Goal: Task Accomplishment & Management: Complete application form

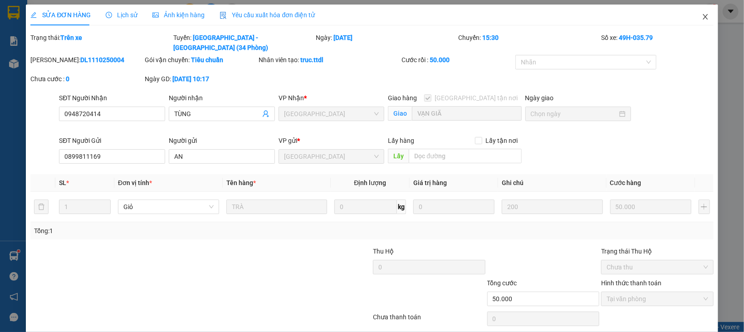
click at [703, 17] on icon "close" at bounding box center [705, 16] width 5 height 5
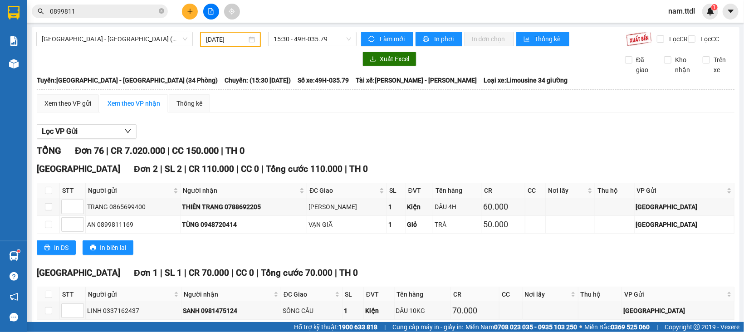
click at [680, 14] on span "nam.ttdl" at bounding box center [681, 10] width 41 height 11
click at [694, 27] on span "Đăng xuất" at bounding box center [694, 28] width 38 height 10
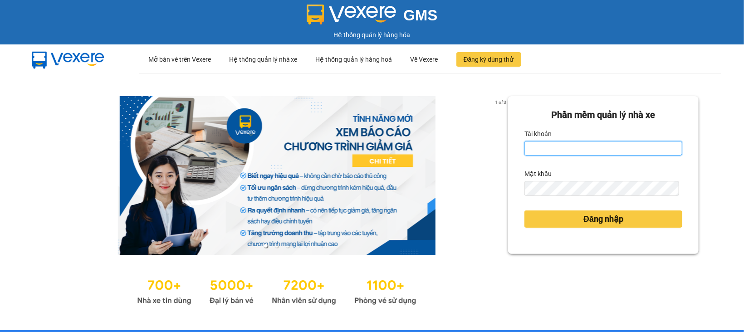
click at [581, 151] on input "Tài khoản" at bounding box center [604, 148] width 158 height 15
type input "vy.ttdl"
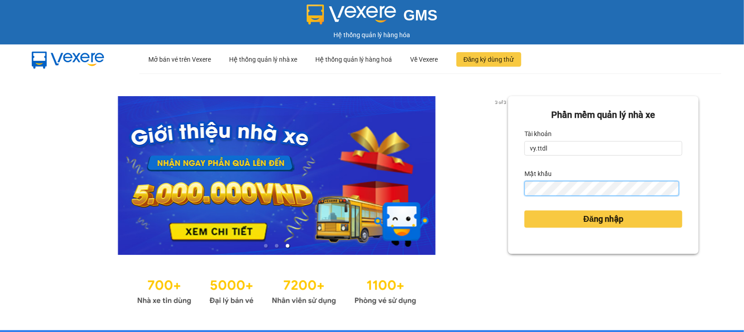
click at [525, 211] on button "Đăng nhập" at bounding box center [604, 219] width 158 height 17
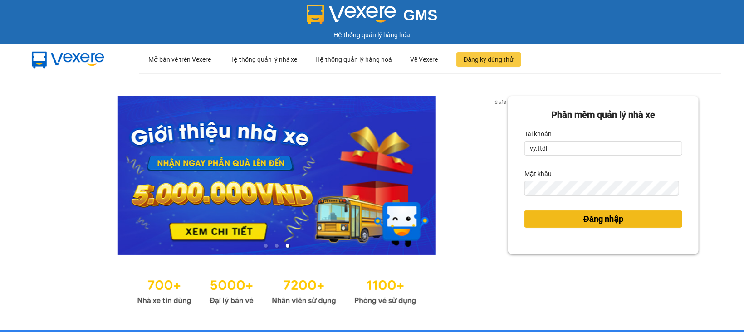
click at [567, 226] on button "Đăng nhập" at bounding box center [604, 219] width 158 height 17
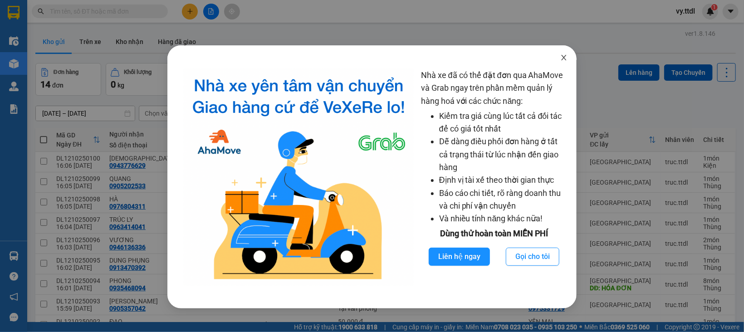
click at [565, 60] on icon "close" at bounding box center [563, 57] width 7 height 7
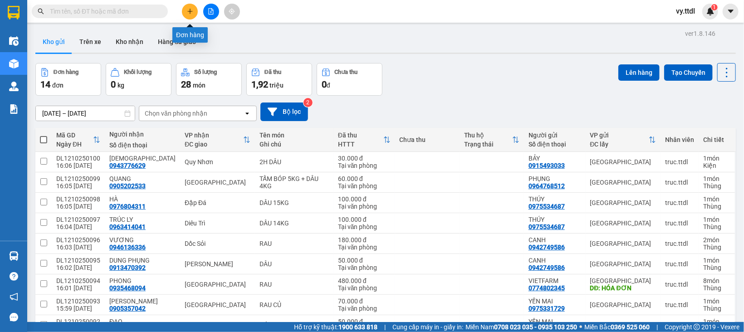
click at [186, 7] on button at bounding box center [190, 12] width 16 height 16
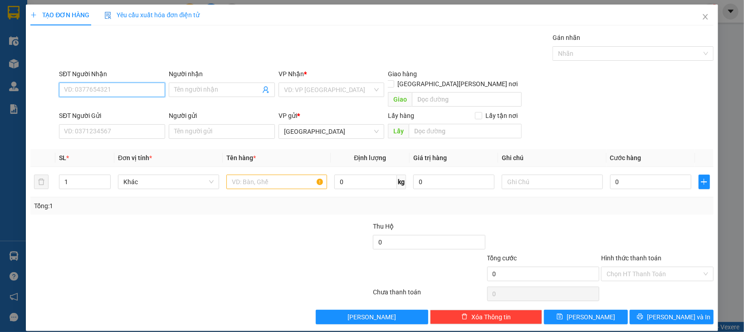
click at [134, 90] on input "SĐT Người Nhận" at bounding box center [112, 90] width 106 height 15
type input "0933315240"
click at [143, 109] on div "0933315240 - TUYẾT" at bounding box center [110, 108] width 93 height 10
type input "TUYẾT"
type input "30.000"
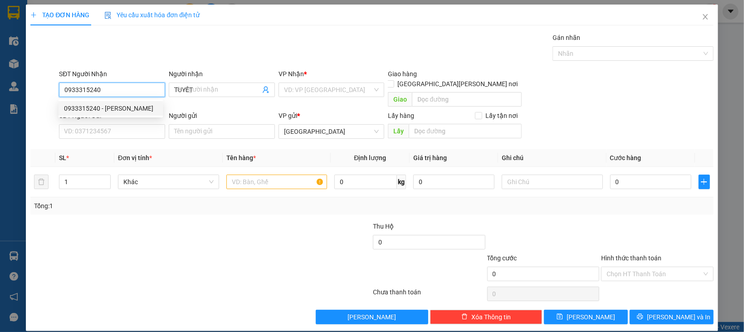
type input "30.000"
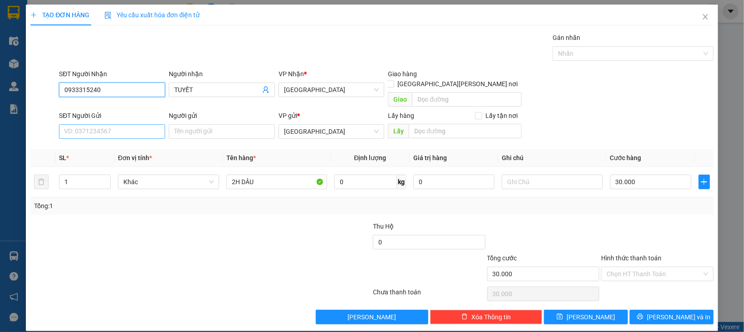
type input "0933315240"
click at [138, 124] on input "SĐT Người Gửi" at bounding box center [112, 131] width 106 height 15
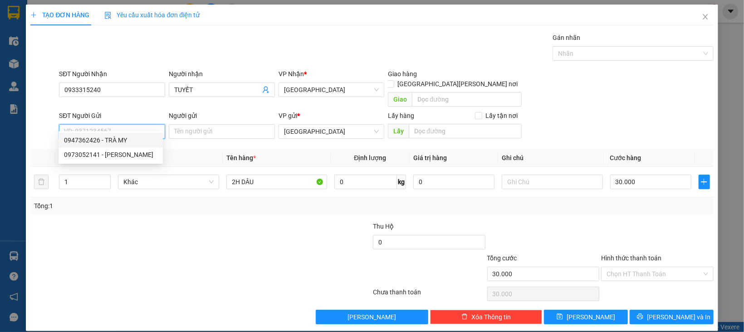
click at [132, 140] on div "0947362426 - TRÀ MY" at bounding box center [110, 140] width 93 height 10
type input "0947362426"
type input "TRÀ MY"
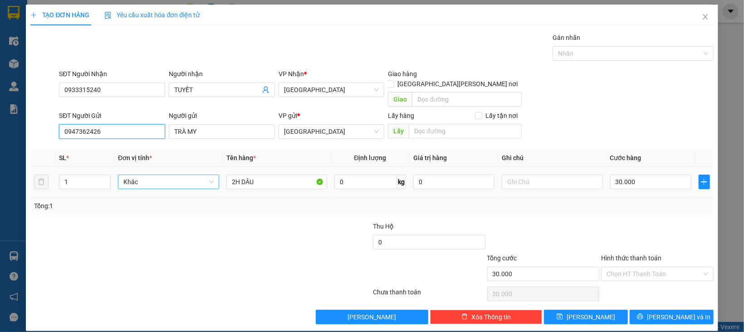
click at [142, 175] on span "Khác" at bounding box center [168, 182] width 90 height 14
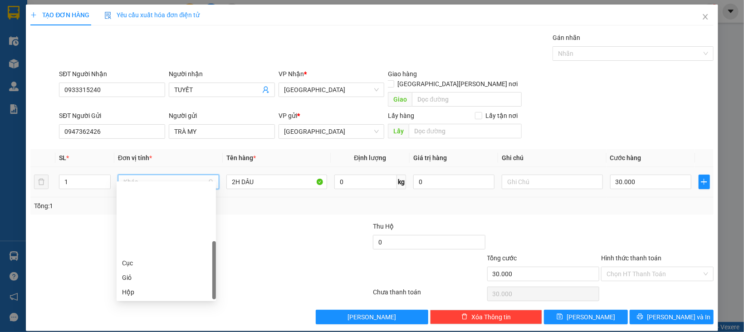
scroll to position [87, 0]
type input "k"
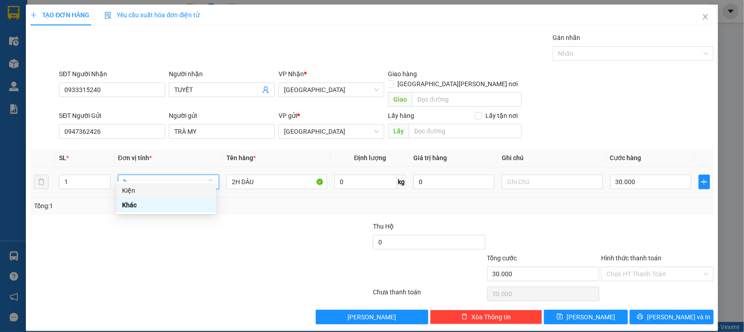
click at [147, 191] on div "Kiện" at bounding box center [166, 191] width 88 height 10
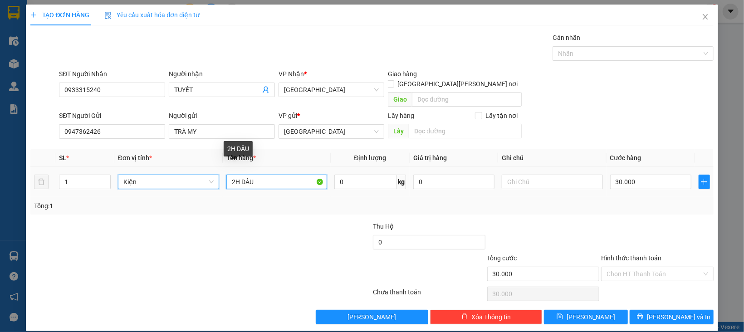
type input "0"
drag, startPoint x: 276, startPoint y: 170, endPoint x: 145, endPoint y: 189, distance: 132.5
click at [145, 189] on div "SL * Đơn vị tính * Tên hàng * Định lượng Giá trị hàng Ghi chú Cước hàng 1 Kiện …" at bounding box center [371, 181] width 683 height 65
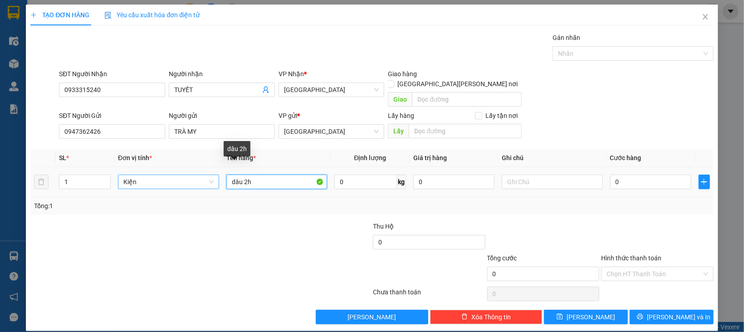
drag, startPoint x: 289, startPoint y: 172, endPoint x: 140, endPoint y: 199, distance: 151.2
click at [140, 199] on div "SL * Đơn vị tính * Tên hàng * Định lượng Giá trị hàng Ghi chú Cước hàng 1 Kiện …" at bounding box center [371, 181] width 683 height 65
type input "DÂU 2H"
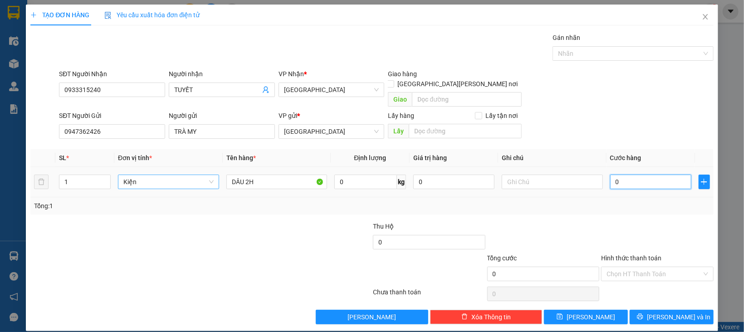
click at [655, 175] on input "0" at bounding box center [650, 182] width 81 height 15
type input "3"
type input "30"
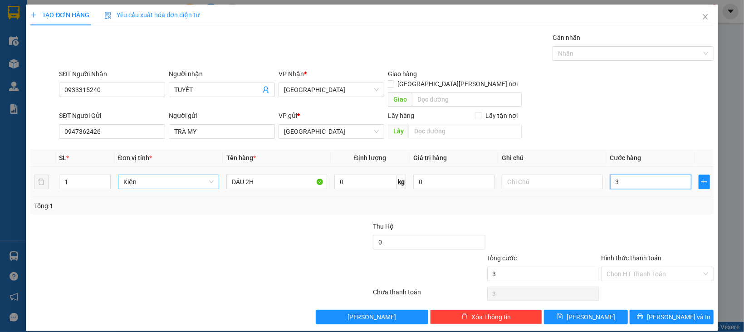
type input "30"
type input "30.000"
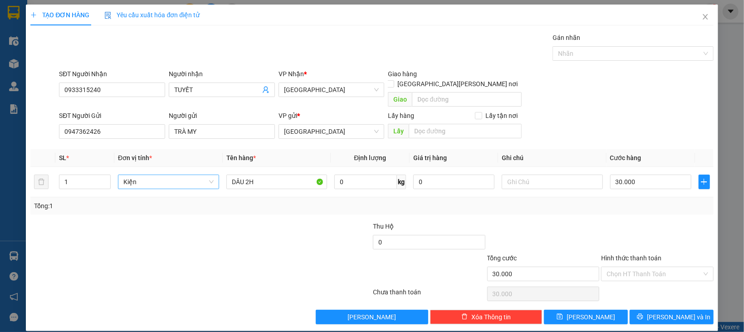
click at [663, 117] on div "SĐT Người Gửi 0947362426 Người gửi TRÀ MY VP gửi * Đà Lạt Lấy hàng Lấy tận nơi …" at bounding box center [386, 127] width 658 height 32
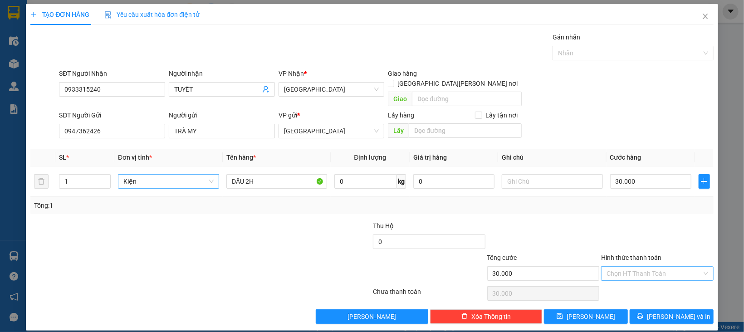
click at [648, 267] on input "Hình thức thanh toán" at bounding box center [654, 274] width 95 height 14
click at [640, 281] on div "Tại văn phòng" at bounding box center [649, 282] width 100 height 10
type input "0"
click at [673, 312] on span "[PERSON_NAME] và In" at bounding box center [679, 317] width 64 height 10
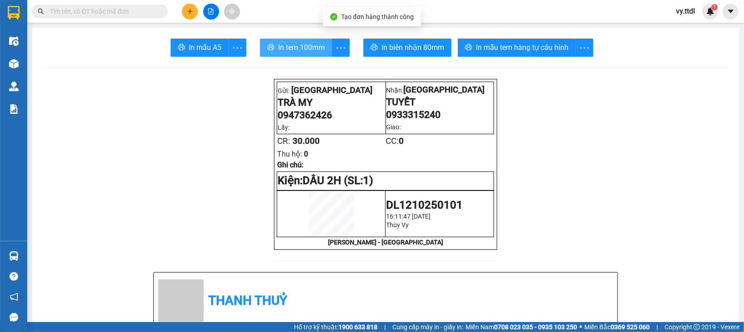
click at [294, 49] on span "In tem 100mm" at bounding box center [301, 47] width 47 height 11
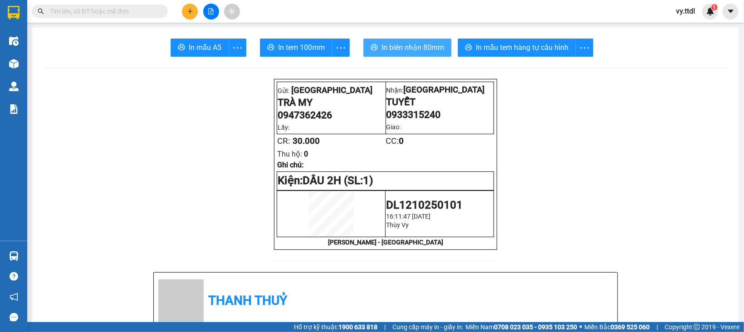
click at [431, 47] on span "In biên nhận 80mm" at bounding box center [413, 47] width 63 height 11
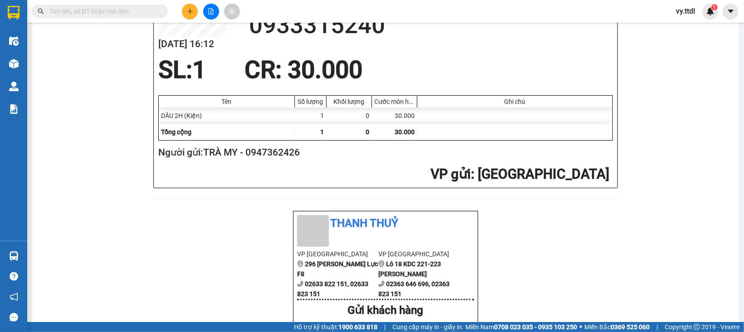
scroll to position [464, 0]
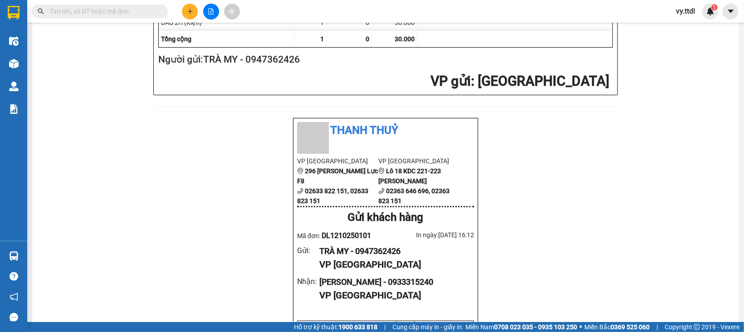
click at [481, 242] on div "Gửi: Đà Lạt TRÀ MY 0947362426 Lấy: Nhận: Đà Nẵng TUYẾT 0933315240 Giao: CR: 30.…" at bounding box center [385, 197] width 685 height 1164
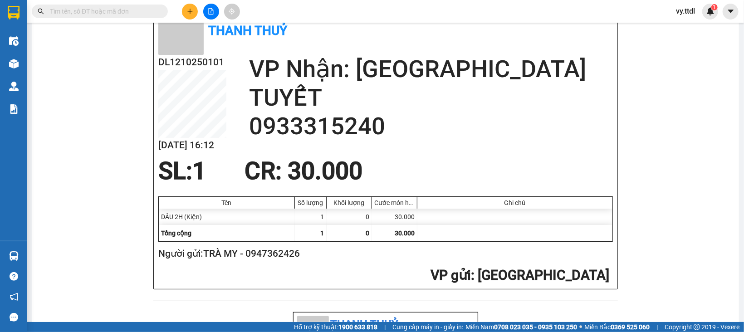
scroll to position [0, 0]
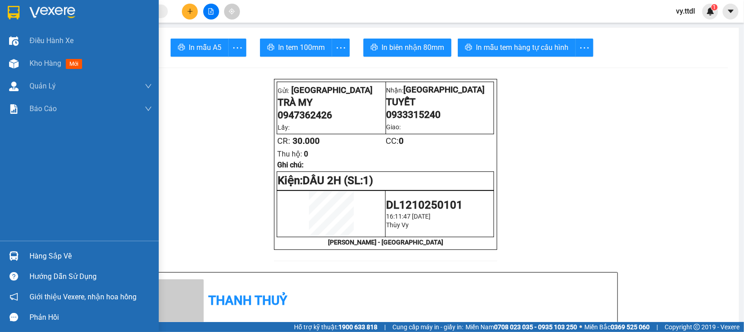
click at [11, 6] on img at bounding box center [14, 13] width 12 height 14
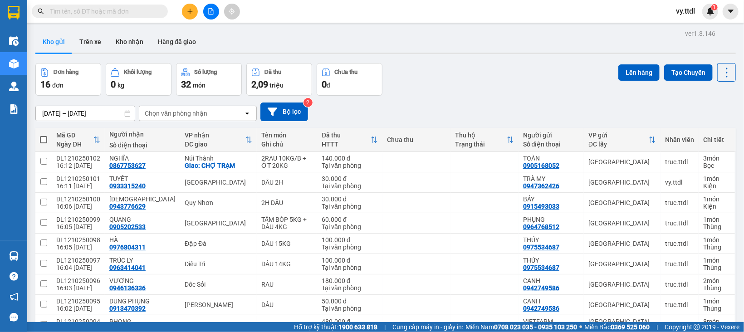
click at [511, 49] on div "Kho gửi Trên xe Kho nhận Hàng đã giao" at bounding box center [385, 43] width 701 height 24
